Goal: Transaction & Acquisition: Purchase product/service

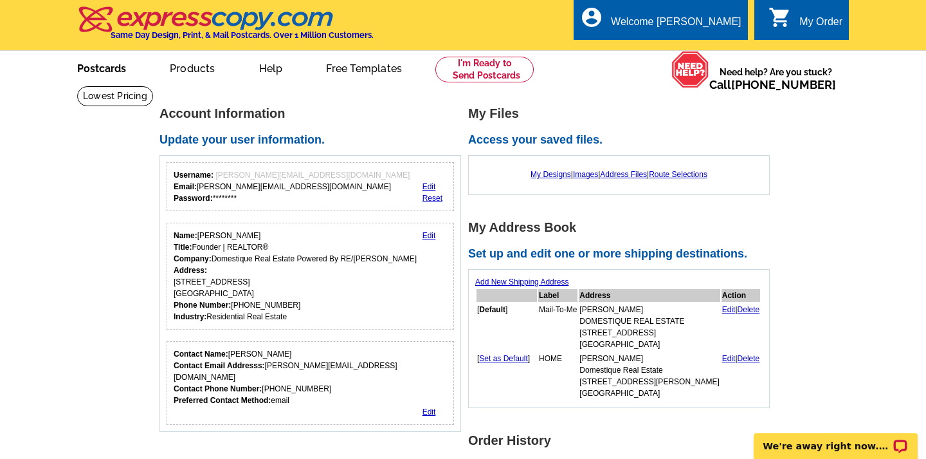
click at [102, 68] on link "Postcards" at bounding box center [102, 67] width 90 height 30
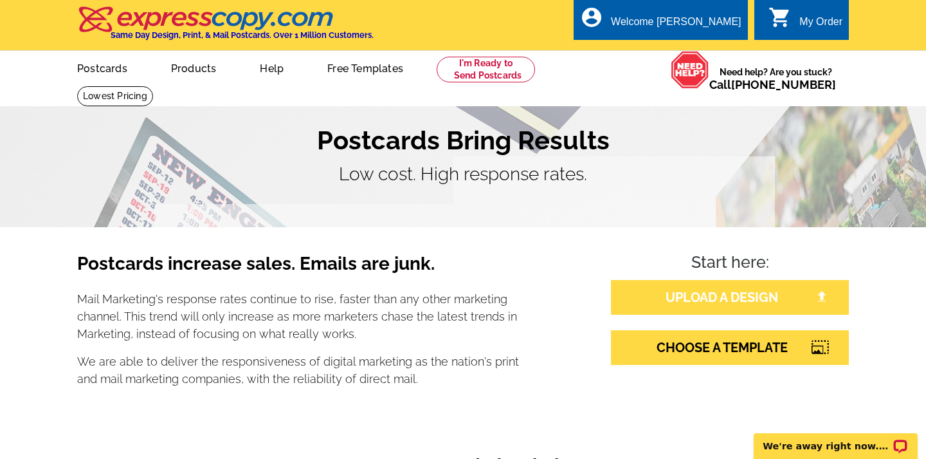
click at [684, 295] on link "UPLOAD A DESIGN" at bounding box center [730, 297] width 238 height 35
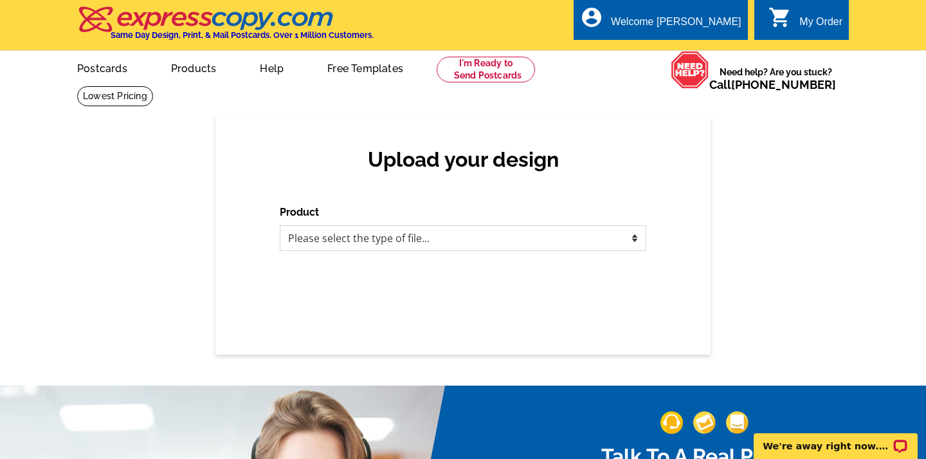
select select "1"
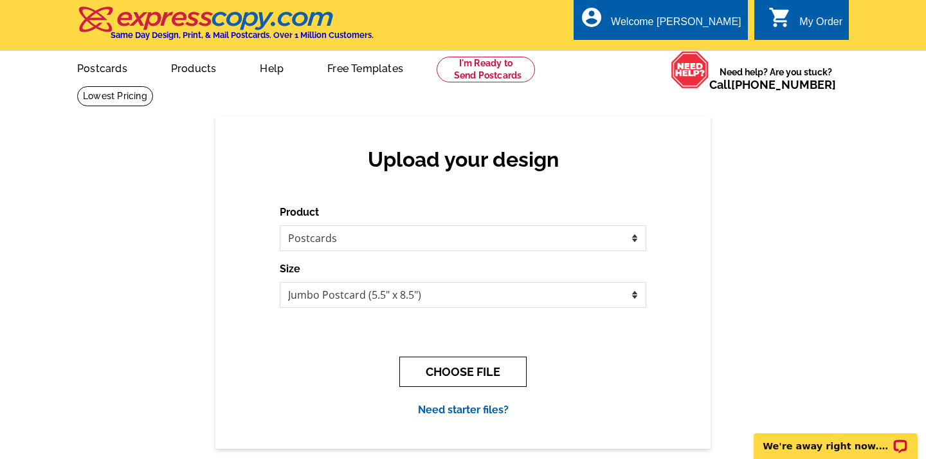
click at [466, 365] on button "CHOOSE FILE" at bounding box center [462, 371] width 127 height 30
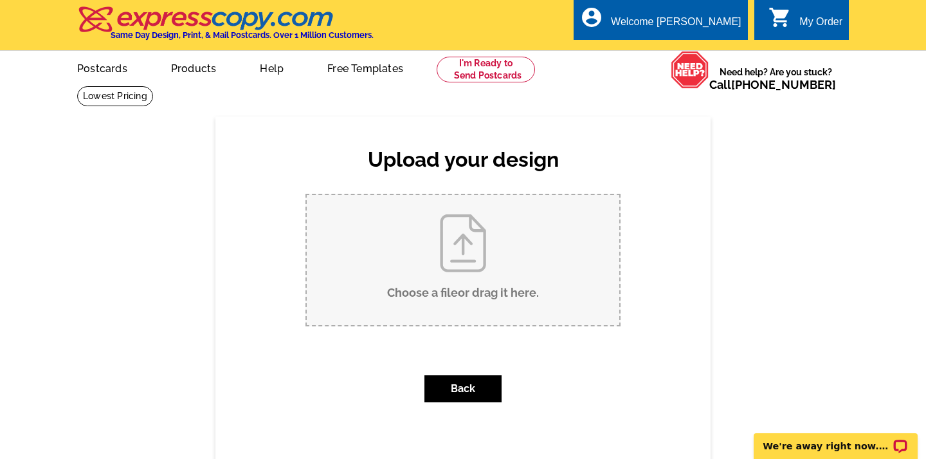
click at [453, 251] on input "Choose a file or drag it here ." at bounding box center [463, 260] width 313 height 130
type input "C:\fakepath\204 Holiday Hills Coming Soon Post Card.pdf"
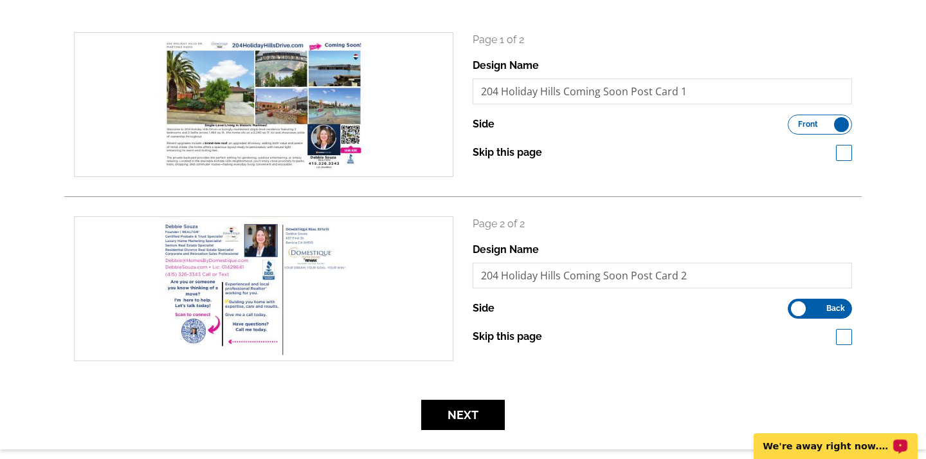
scroll to position [181, 0]
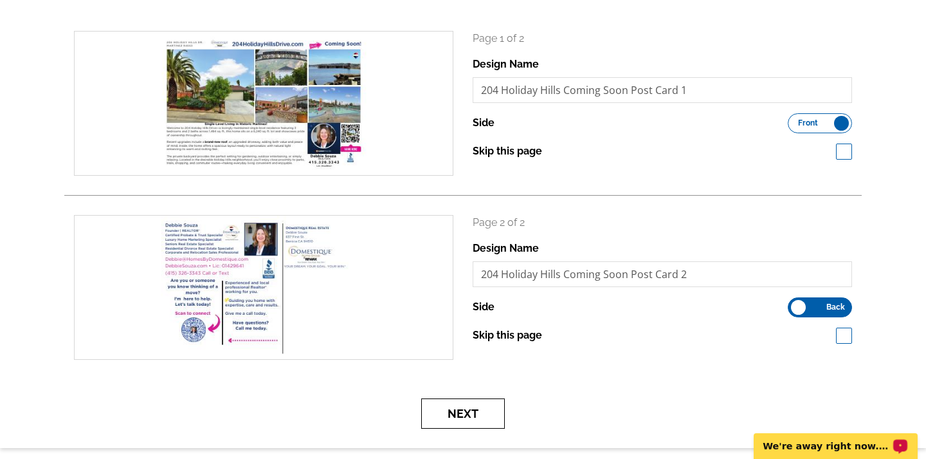
click at [462, 414] on button "Next" at bounding box center [463, 413] width 84 height 30
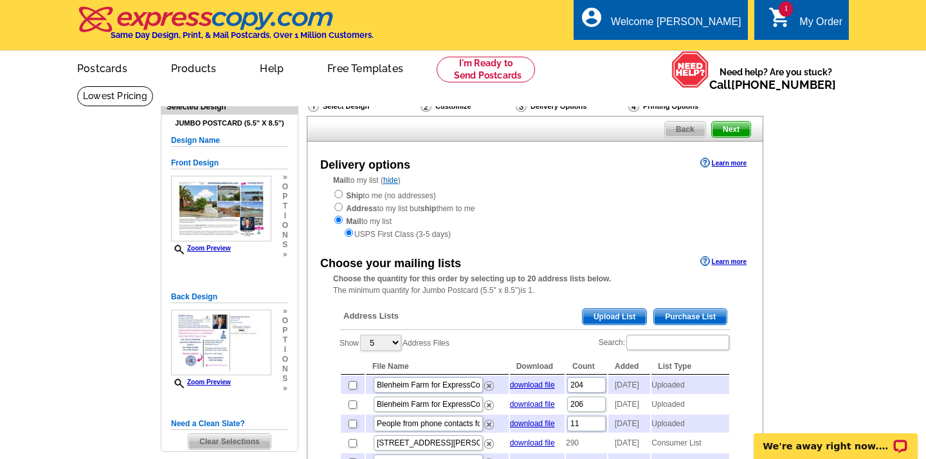
click at [689, 309] on span "Purchase List" at bounding box center [690, 316] width 73 height 15
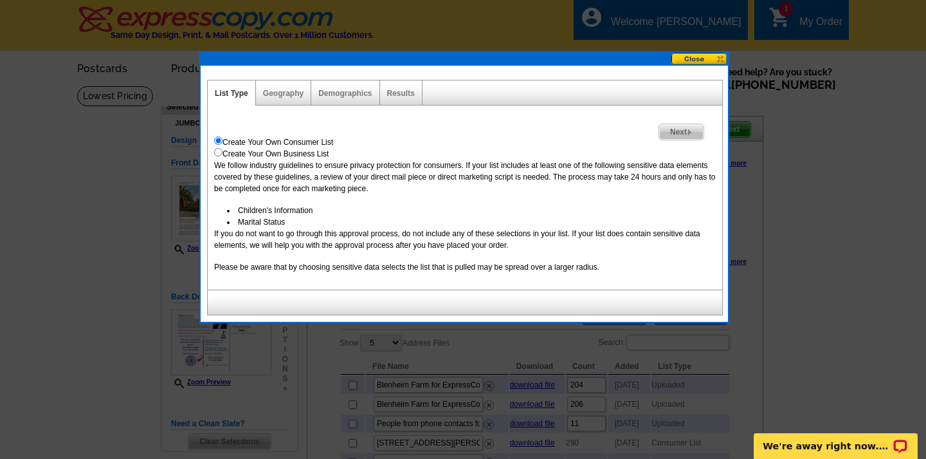
click at [684, 128] on span "Next" at bounding box center [681, 131] width 44 height 15
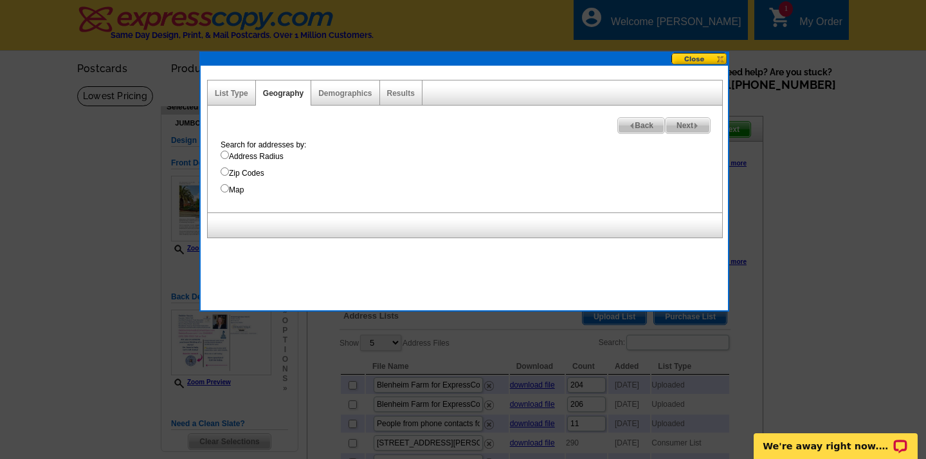
click at [224, 155] on input "Address Radius" at bounding box center [225, 154] width 8 height 8
radio input "true"
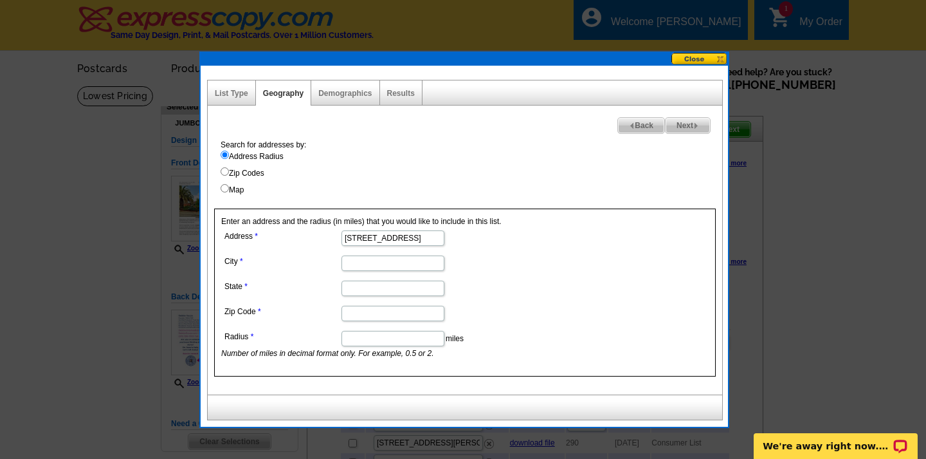
type input "204 Holiday Hills Dr"
type input "Martinez"
type input "CA"
click at [551, 286] on dd "CA" at bounding box center [392, 287] width 342 height 20
type input "94553"
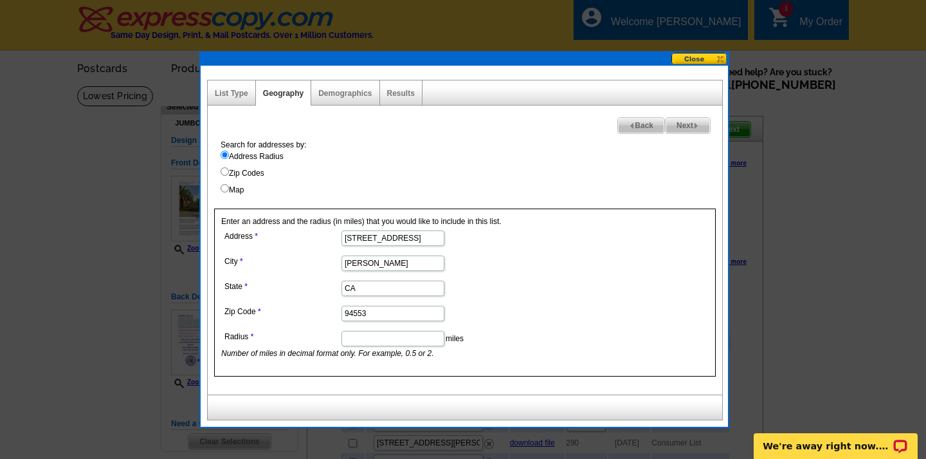
click at [544, 322] on dd "94553" at bounding box center [392, 312] width 342 height 20
click at [360, 337] on input "Radius" at bounding box center [393, 338] width 103 height 15
type input "1"
click at [689, 127] on span "Next" at bounding box center [688, 125] width 44 height 15
select select
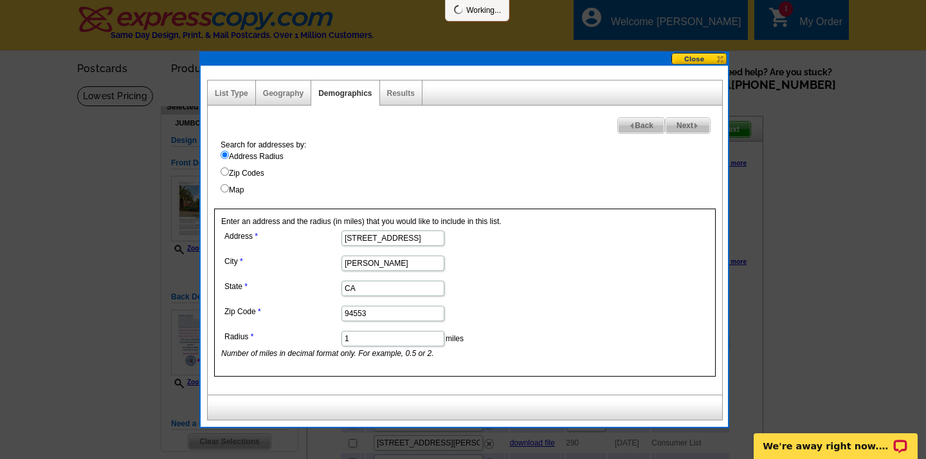
select select
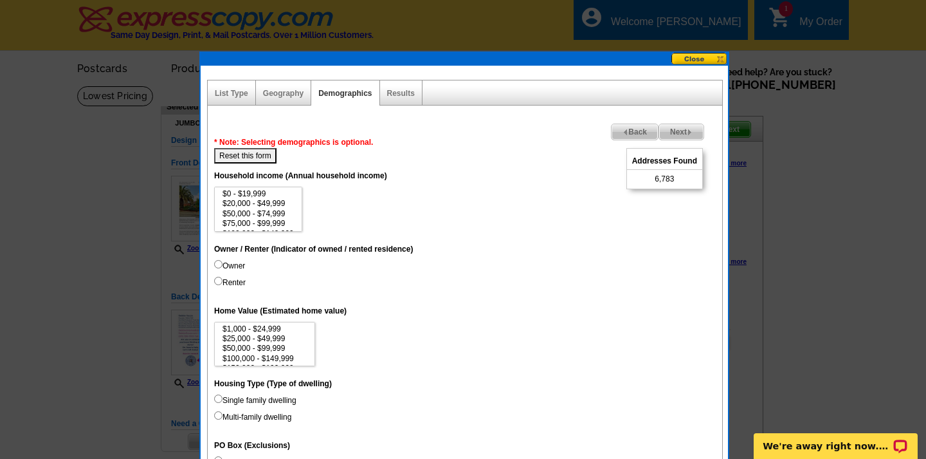
click at [626, 132] on span "Back" at bounding box center [635, 131] width 46 height 15
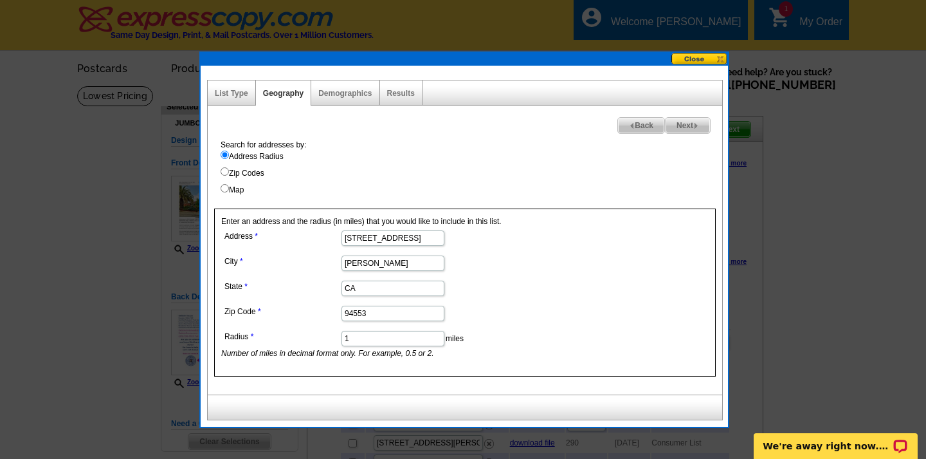
click at [357, 338] on input "1" at bounding box center [393, 338] width 103 height 15
drag, startPoint x: 357, startPoint y: 338, endPoint x: 329, endPoint y: 338, distance: 28.3
click at [329, 338] on dl "Address 204 Holiday Hills Dr City Martinez State CA Zip Code 94553 Radius 1 mil…" at bounding box center [392, 293] width 342 height 132
type input ".5"
click at [693, 123] on span "Next" at bounding box center [688, 125] width 44 height 15
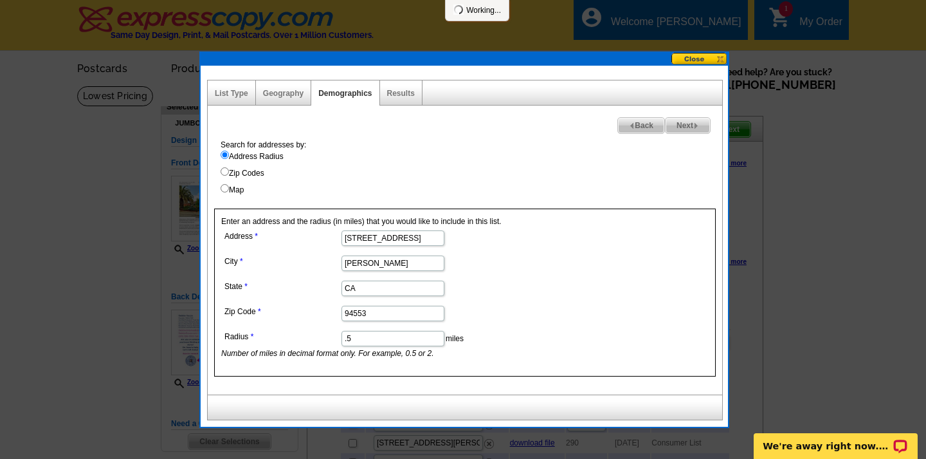
select select
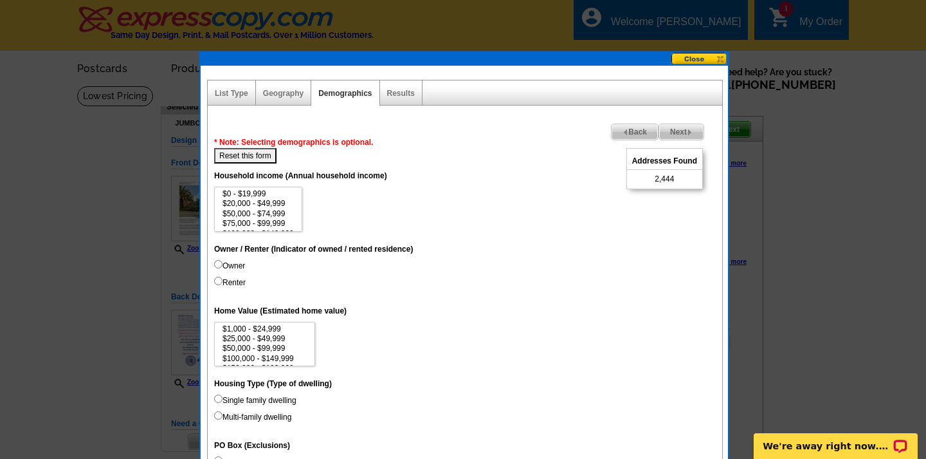
click at [217, 397] on input "Single family dwelling" at bounding box center [218, 398] width 8 height 8
radio input "true"
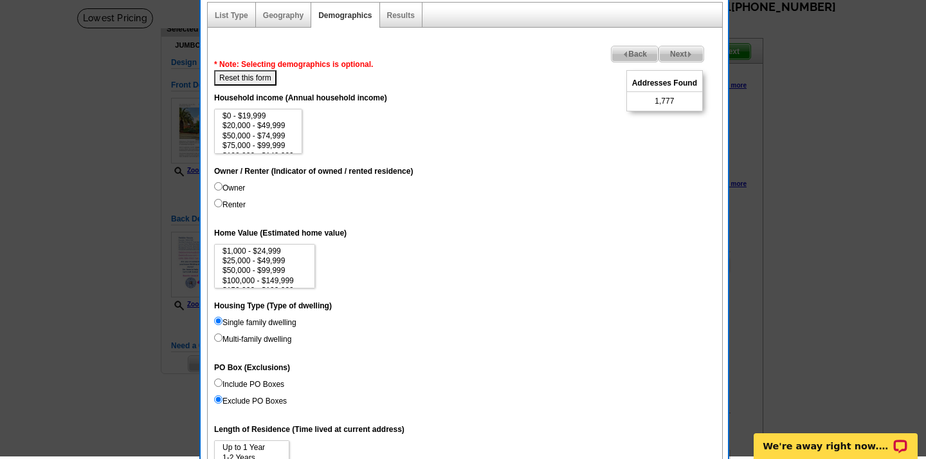
scroll to position [84, 0]
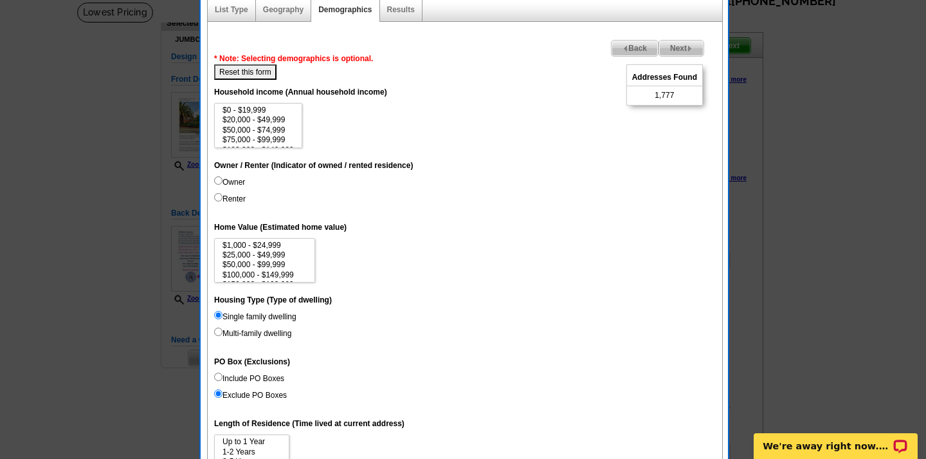
click at [217, 374] on input "Include PO Boxes" at bounding box center [218, 376] width 8 height 8
radio input "true"
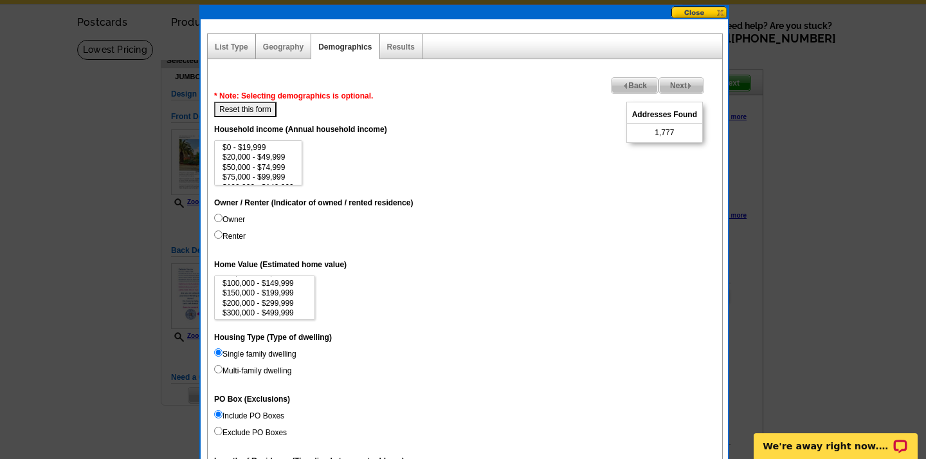
scroll to position [39, 0]
click at [240, 308] on option "$500,000 - $999,999" at bounding box center [264, 313] width 87 height 10
click at [257, 299] on option "$1,000,000 - $2,999,999" at bounding box center [264, 304] width 87 height 10
click at [236, 289] on option "$500,000 - $999,999" at bounding box center [264, 294] width 87 height 10
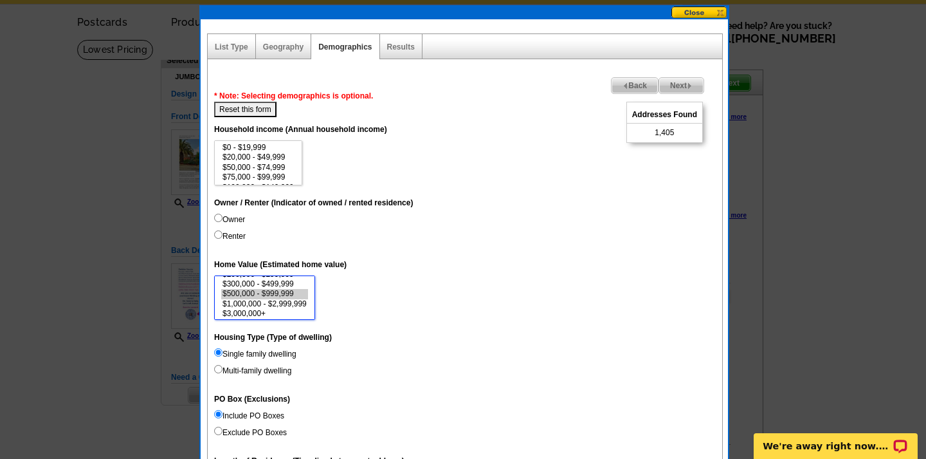
click at [269, 299] on option "$1,000,000 - $2,999,999" at bounding box center [264, 304] width 87 height 10
select select "500000-999999"
click at [244, 309] on option "$3,000,000+" at bounding box center [264, 314] width 87 height 10
click at [280, 42] on link "Geography" at bounding box center [283, 46] width 41 height 9
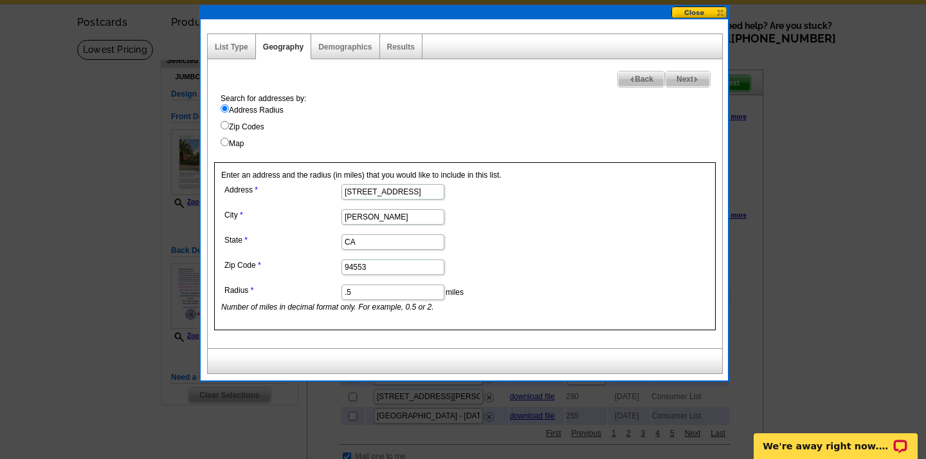
click at [347, 293] on input ".5" at bounding box center [393, 291] width 103 height 15
type input ".25"
click at [697, 77] on img at bounding box center [696, 80] width 6 height 6
select select
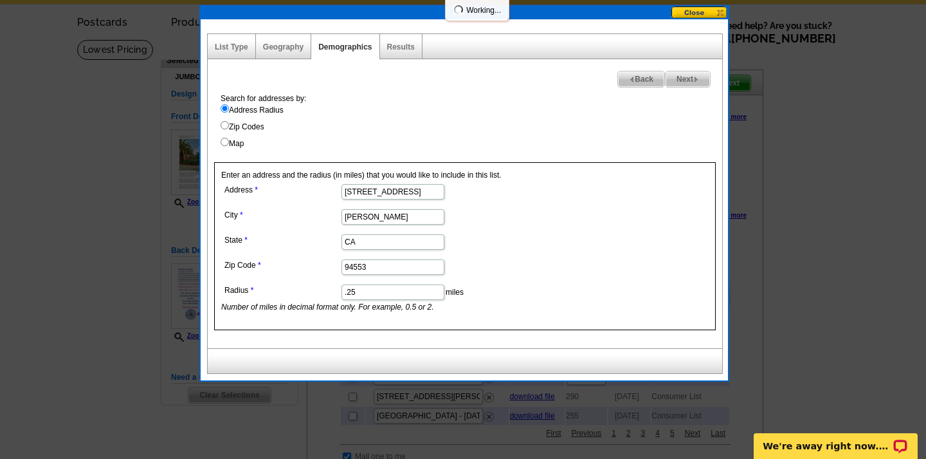
select select
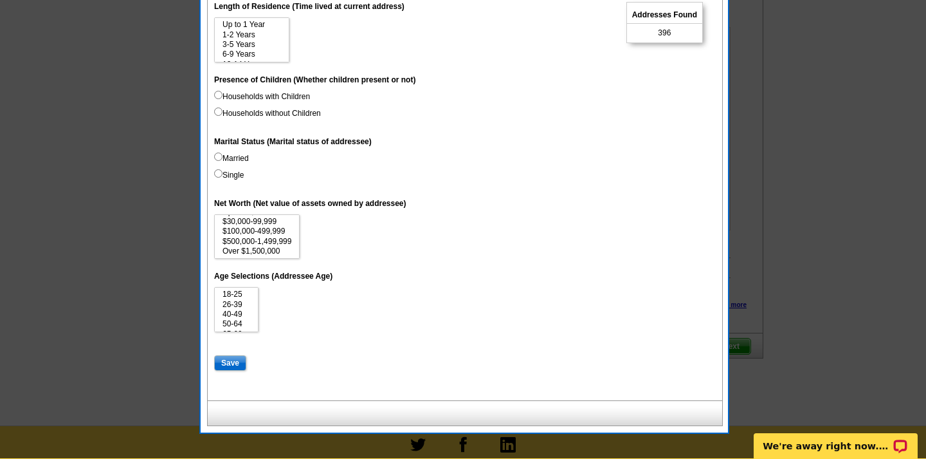
scroll to position [501, 0]
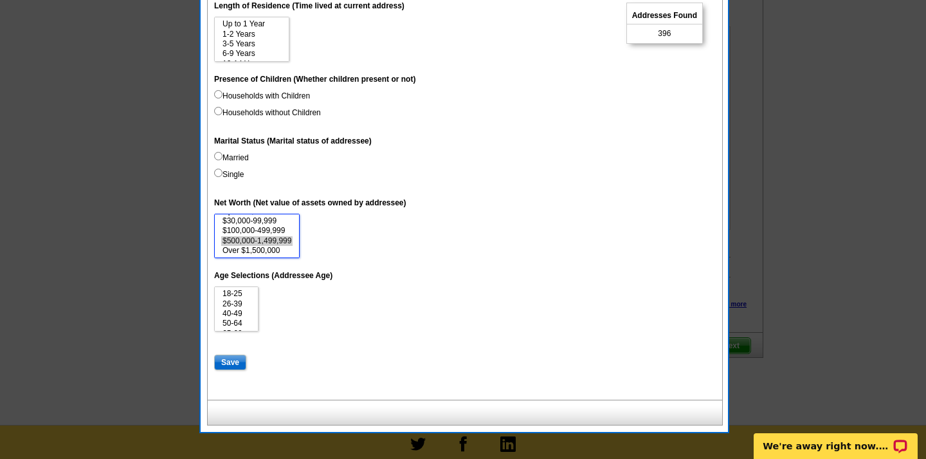
click at [224, 236] on option "$500,000-1,499,999" at bounding box center [256, 241] width 71 height 10
select select "500000-1499999"
click at [271, 246] on option "Over $1,500,000" at bounding box center [256, 251] width 71 height 10
click at [234, 355] on input "Save" at bounding box center [230, 361] width 32 height 15
select select
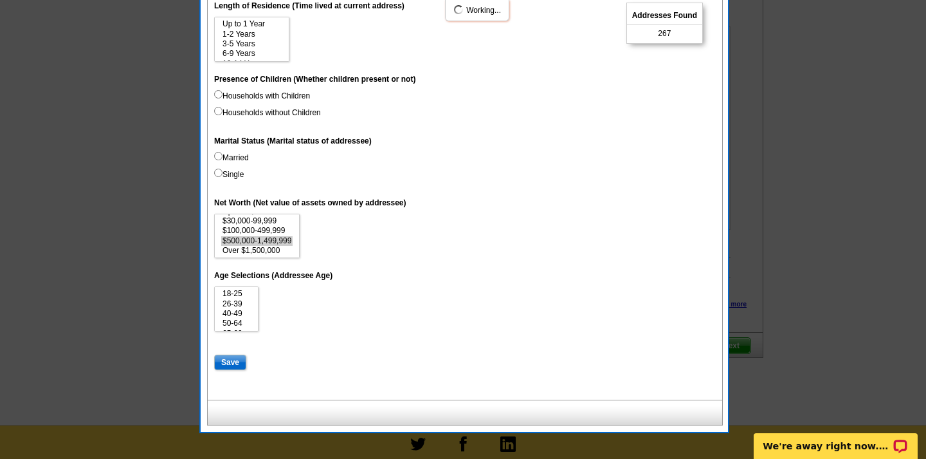
select select
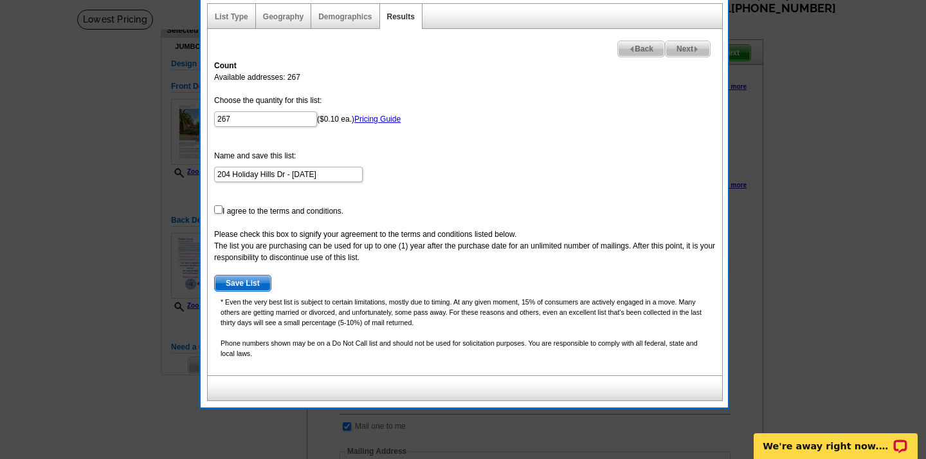
scroll to position [78, 0]
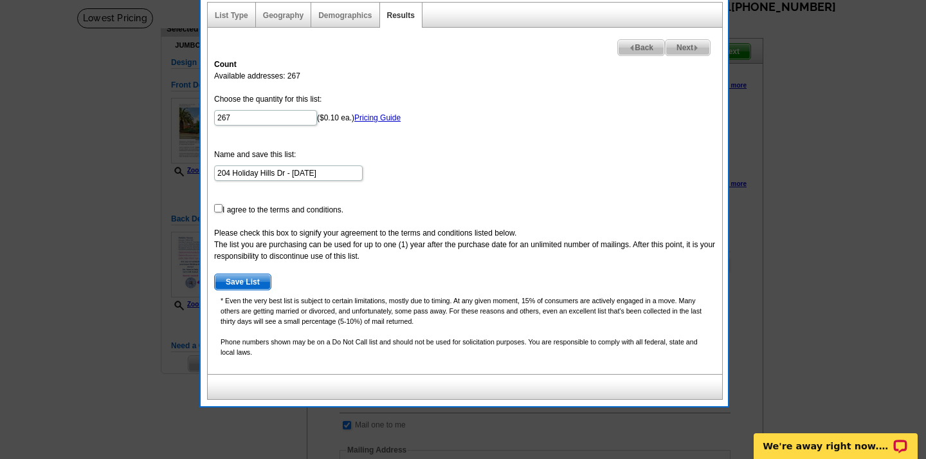
click at [215, 210] on input "checkbox" at bounding box center [218, 208] width 8 height 8
checkbox input "true"
click at [246, 280] on span "Save List" at bounding box center [243, 281] width 56 height 15
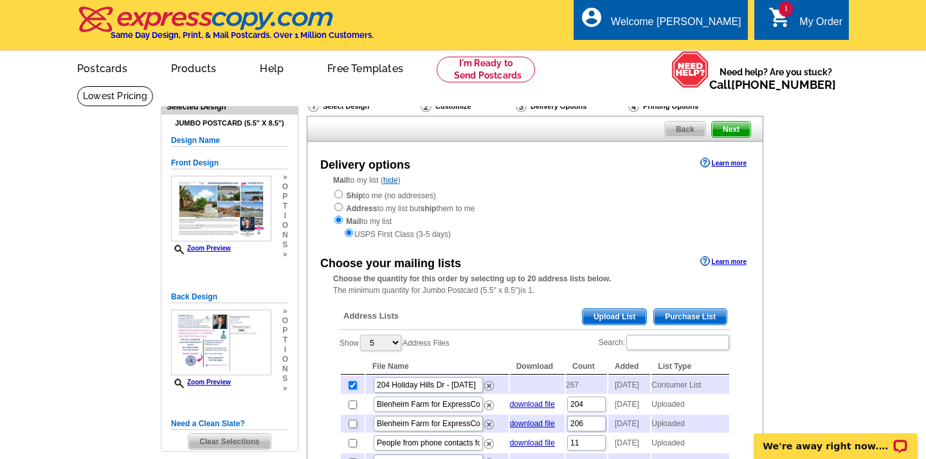
click at [727, 125] on span "Next" at bounding box center [731, 129] width 39 height 15
